Goal: Find specific page/section: Find specific page/section

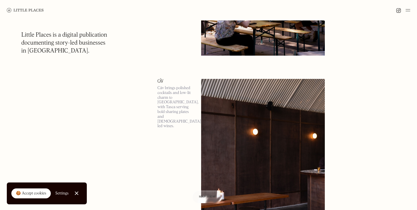
scroll to position [4269, 0]
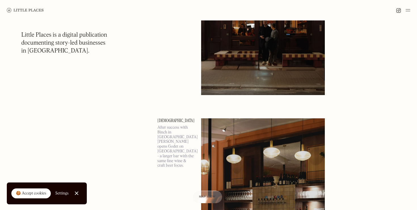
scroll to position [9683, 0]
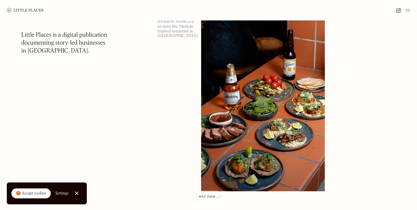
scroll to position [10519, 0]
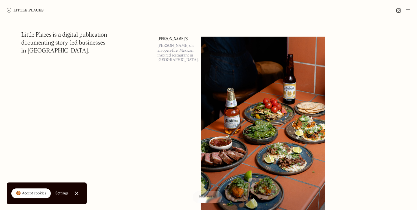
click at [162, 37] on link "[PERSON_NAME]'s" at bounding box center [175, 39] width 37 height 5
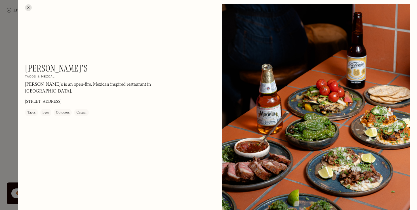
scroll to position [2, 0]
click at [0, 129] on div at bounding box center [208, 105] width 417 height 210
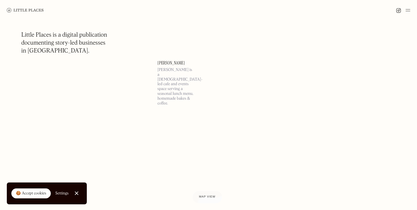
scroll to position [14966, 0]
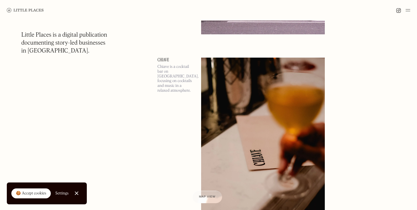
scroll to position [16758, 0]
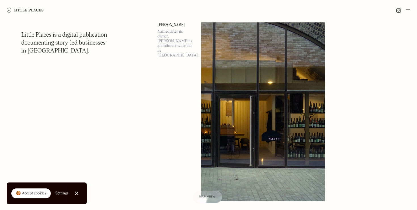
scroll to position [19825, 0]
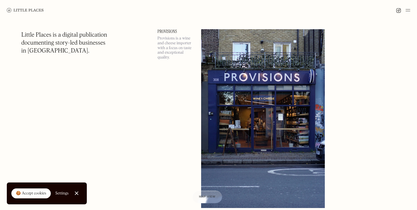
scroll to position [22646, 0]
